Goal: Information Seeking & Learning: Learn about a topic

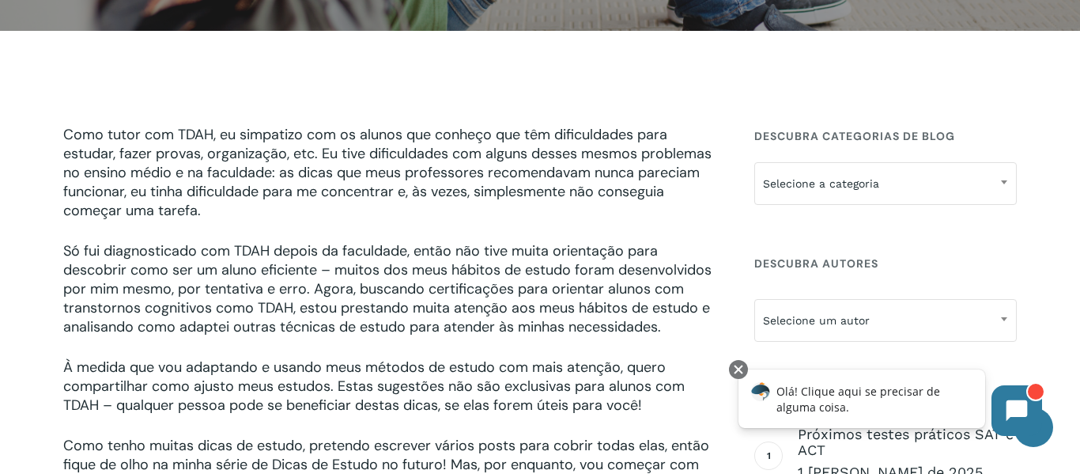
scroll to position [406, 0]
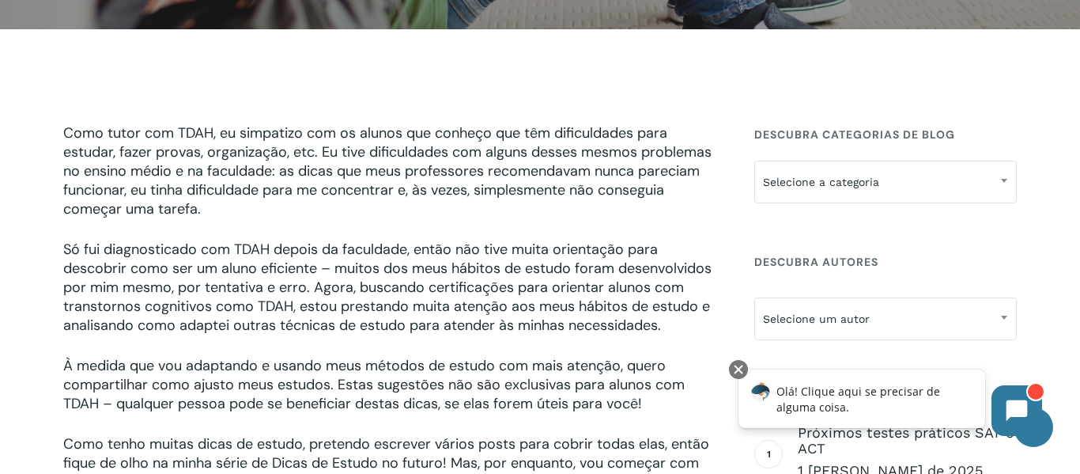
click at [606, 194] on font "Como tutor com TDAH, eu simpatizo com os alunos que conheço que têm dificuldade…" at bounding box center [387, 170] width 649 height 95
drag, startPoint x: 66, startPoint y: 146, endPoint x: 93, endPoint y: 144, distance: 27.0
click at [93, 144] on font "Como tutor com TDAH, eu simpatizo com os alunos que conheço que têm dificuldade…" at bounding box center [387, 170] width 649 height 95
drag, startPoint x: 498, startPoint y: 133, endPoint x: 672, endPoint y: 126, distance: 174.2
click at [672, 126] on p "Como tutor com TDAH, eu simpatizo com os alunos que conheço que têm dificuldade…" at bounding box center [389, 181] width 653 height 116
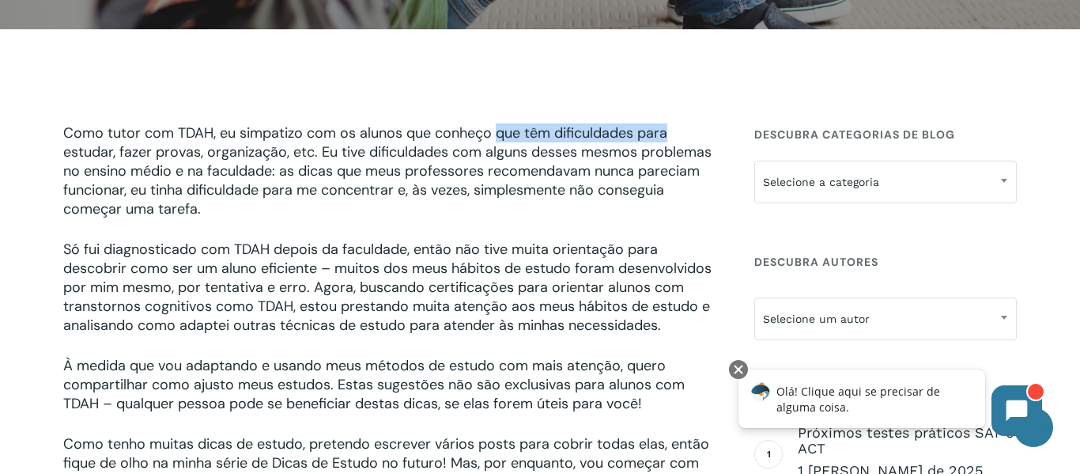
copy font "que têm dificuldades para"
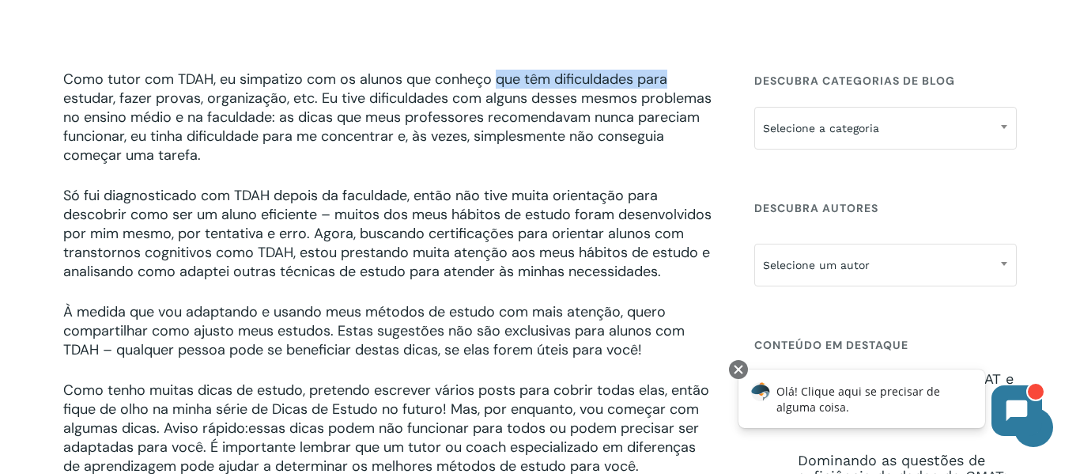
scroll to position [459, 0]
drag, startPoint x: 278, startPoint y: 312, endPoint x: 300, endPoint y: 316, distance: 21.7
click at [300, 316] on font "À medida que vou adaptando e usando meus métodos de estudo com mais atenção, qu…" at bounding box center [374, 331] width 622 height 57
drag, startPoint x: 274, startPoint y: 311, endPoint x: 653, endPoint y: 370, distance: 382.7
click at [653, 370] on p "À medida que vou adaptando e usando meus métodos de estudo com mais atenção, qu…" at bounding box center [389, 342] width 653 height 78
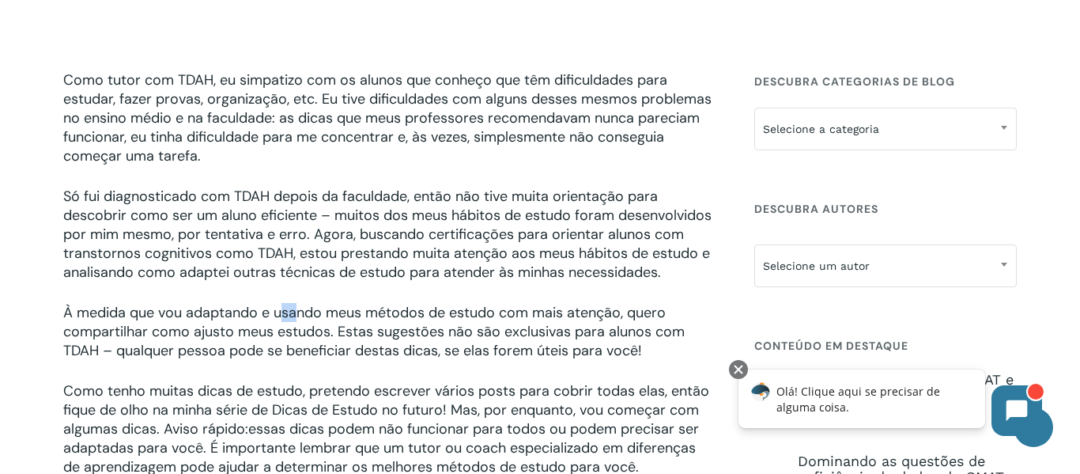
copy font "usando meus métodos de estudo com mais atenção, quero compartilhar como ajusto …"
